Goal: Task Accomplishment & Management: Use online tool/utility

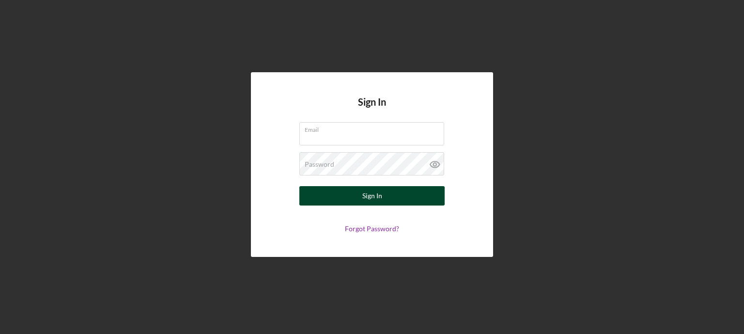
type input "[EMAIL_ADDRESS][DOMAIN_NAME]"
click at [313, 199] on button "Sign In" at bounding box center [371, 195] width 145 height 19
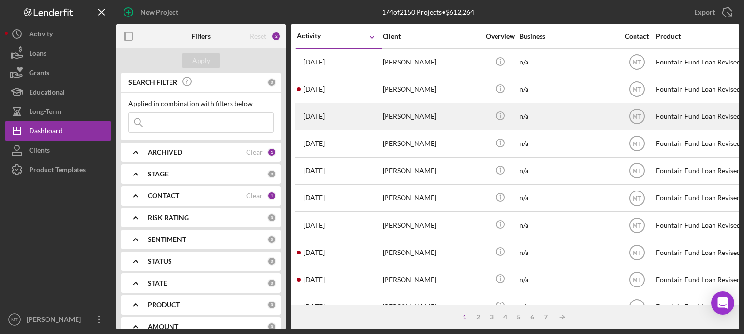
click at [435, 120] on div "[PERSON_NAME]" at bounding box center [430, 117] width 97 height 26
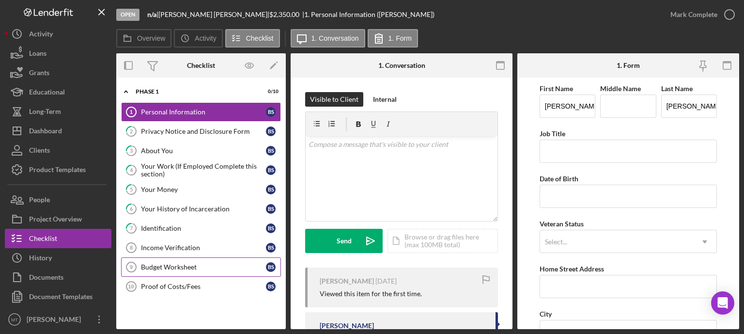
click at [195, 263] on div "Budget Worksheet" at bounding box center [203, 267] width 125 height 8
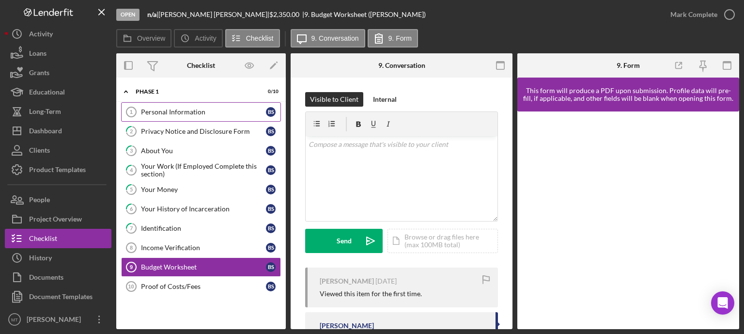
click at [212, 114] on div "Personal Information" at bounding box center [203, 112] width 125 height 8
